Goal: Information Seeking & Learning: Learn about a topic

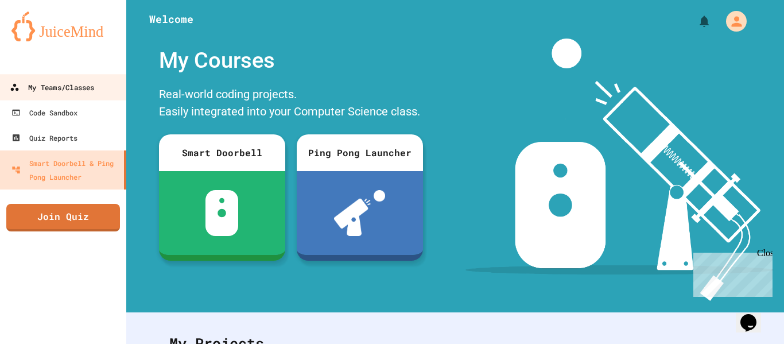
click at [73, 78] on link "My Teams/Classes" at bounding box center [63, 87] width 130 height 26
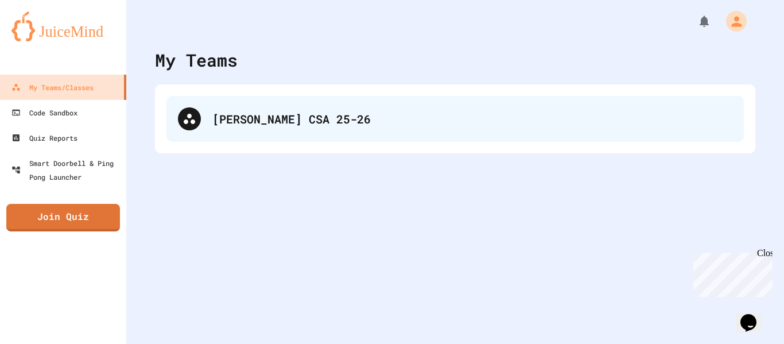
click at [255, 127] on div "[PERSON_NAME] CSA 25-26" at bounding box center [454, 119] width 577 height 46
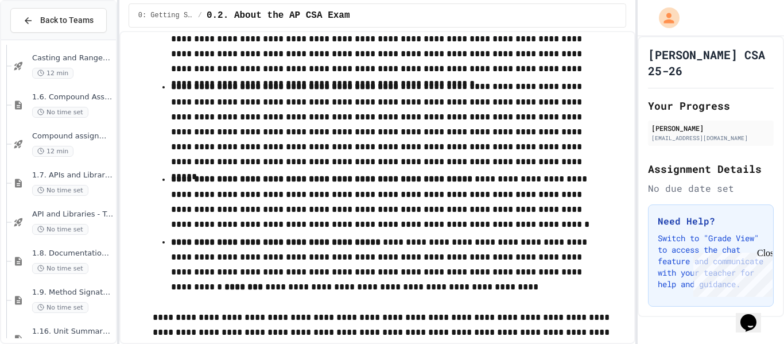
scroll to position [1125, 0]
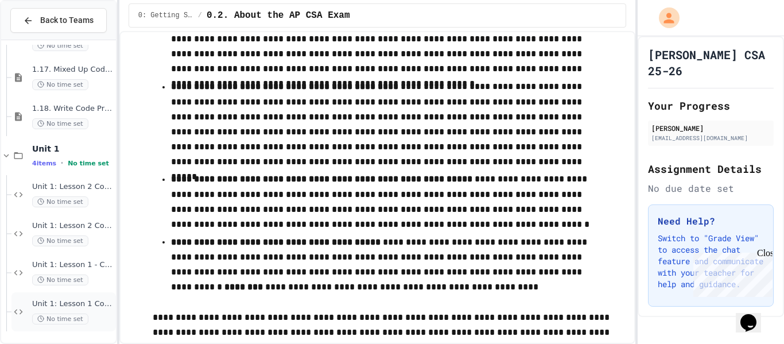
click at [49, 308] on span "Unit 1: Lesson 1 Coding Activity #2" at bounding box center [72, 304] width 81 height 10
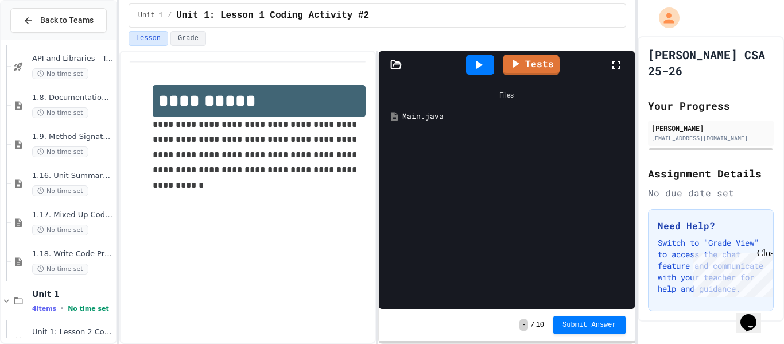
scroll to position [978, 0]
click at [63, 138] on span "1.9. Method Signatures" at bounding box center [72, 139] width 81 height 10
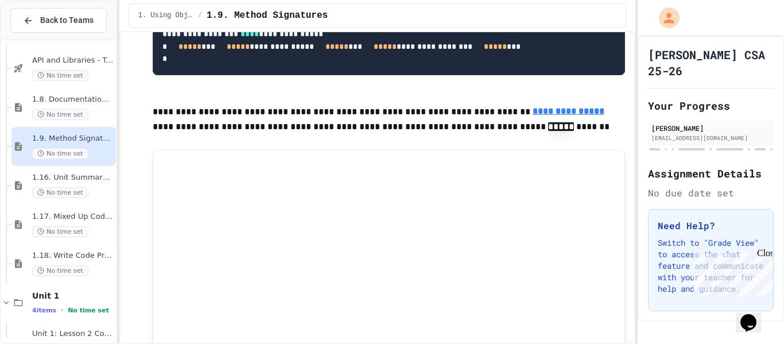
scroll to position [4382, 0]
